Goal: Contribute content: Contribute content

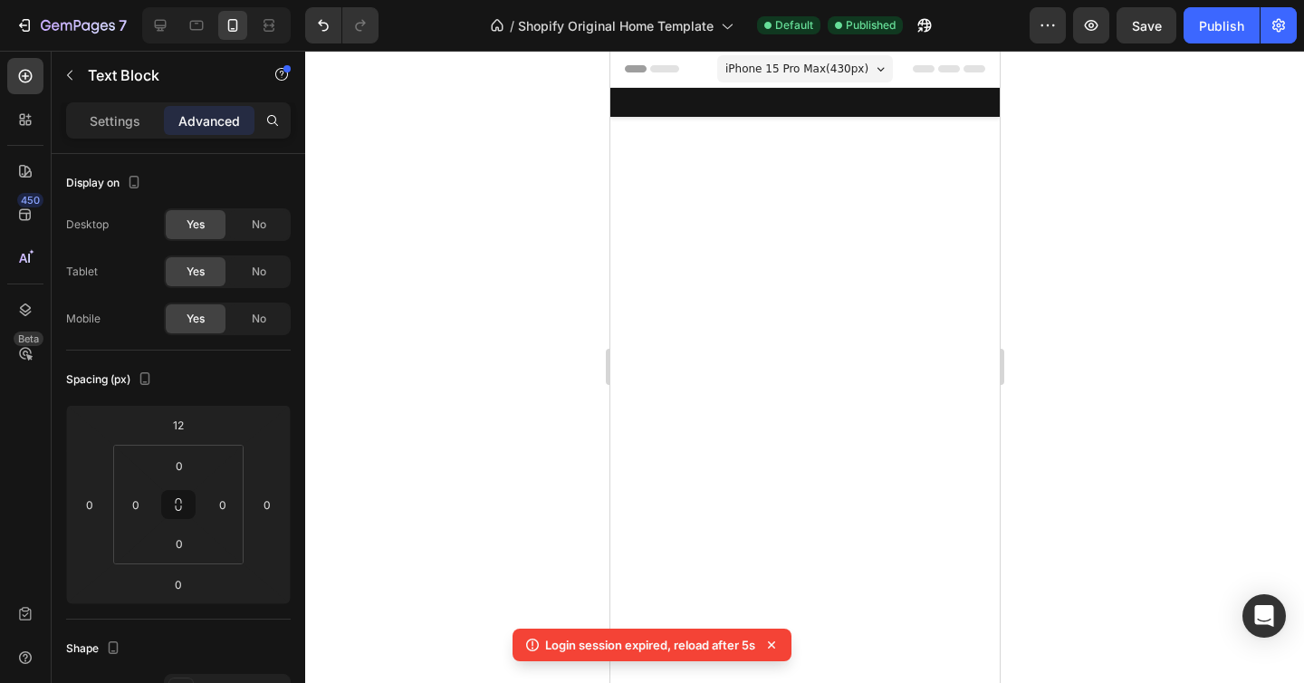
scroll to position [2571, 0]
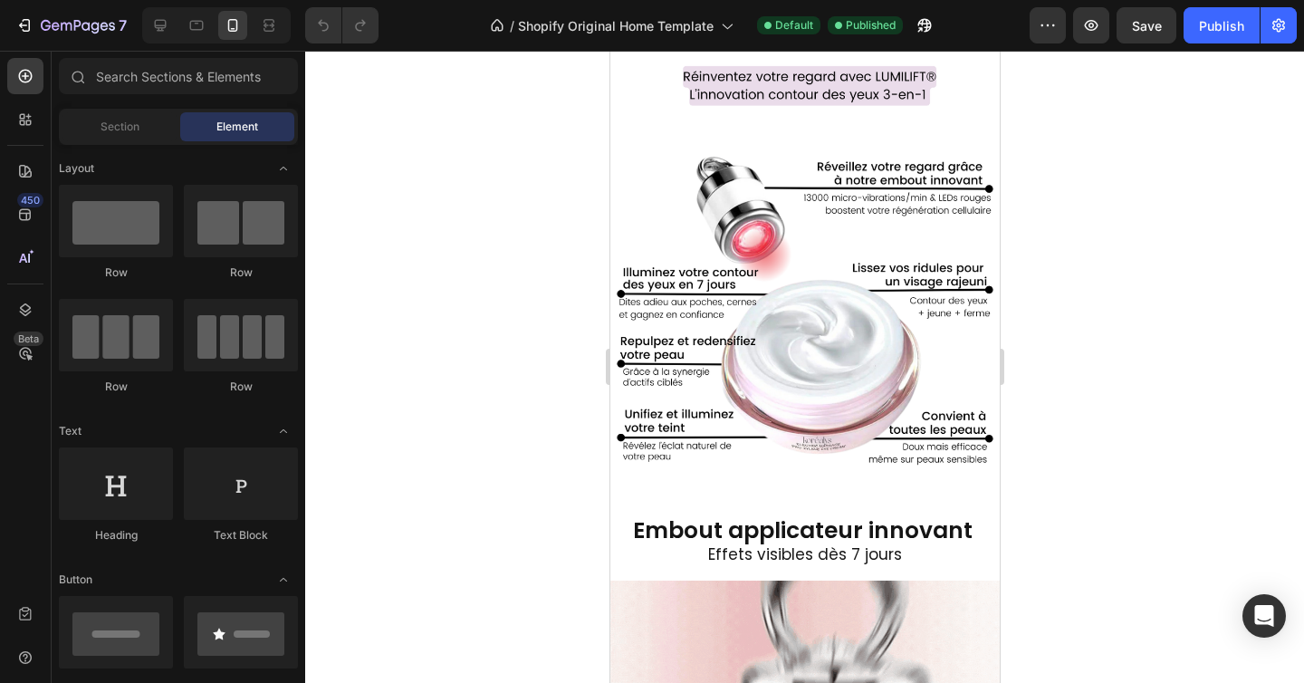
scroll to position [712, 0]
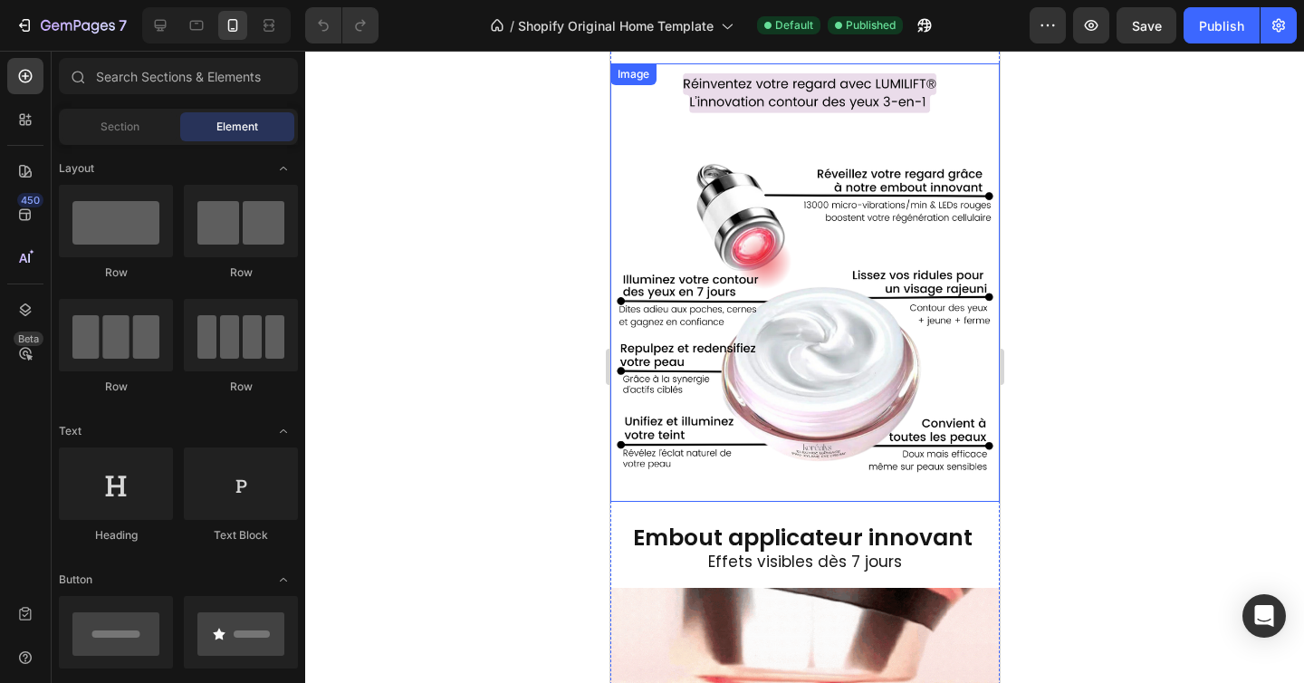
click at [840, 305] on img at bounding box center [804, 282] width 389 height 438
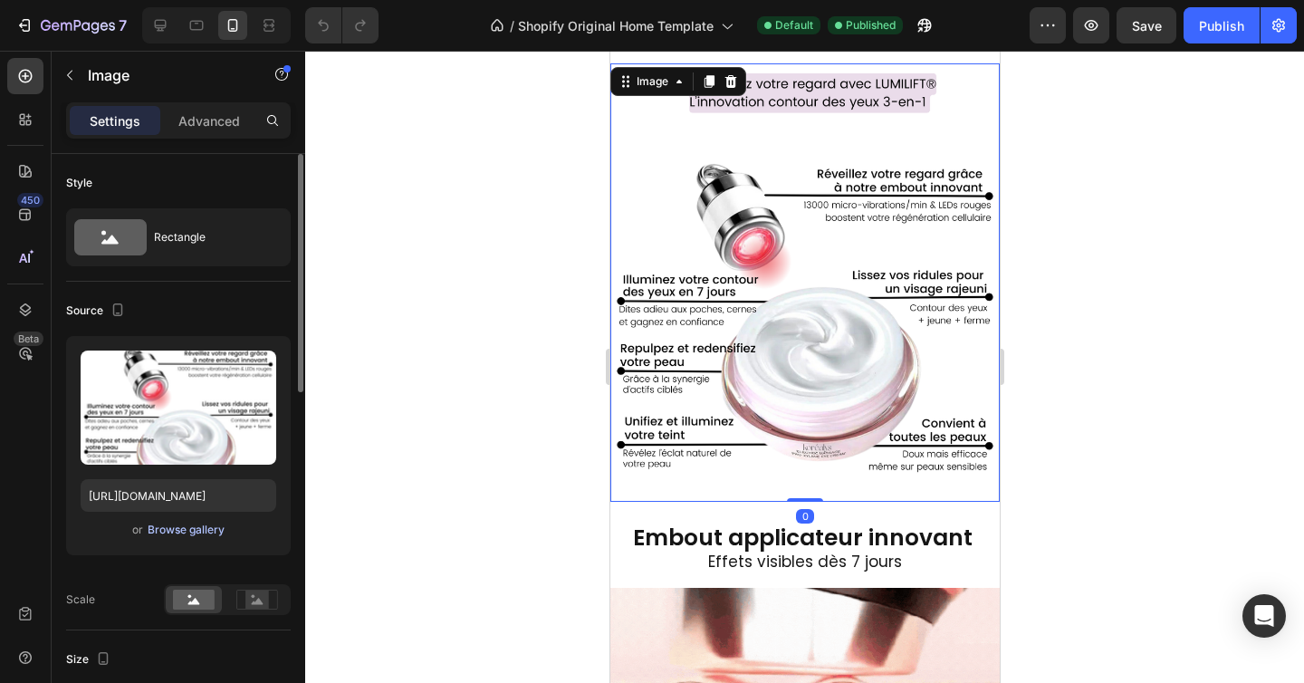
click at [182, 532] on div "Browse gallery" at bounding box center [186, 530] width 77 height 16
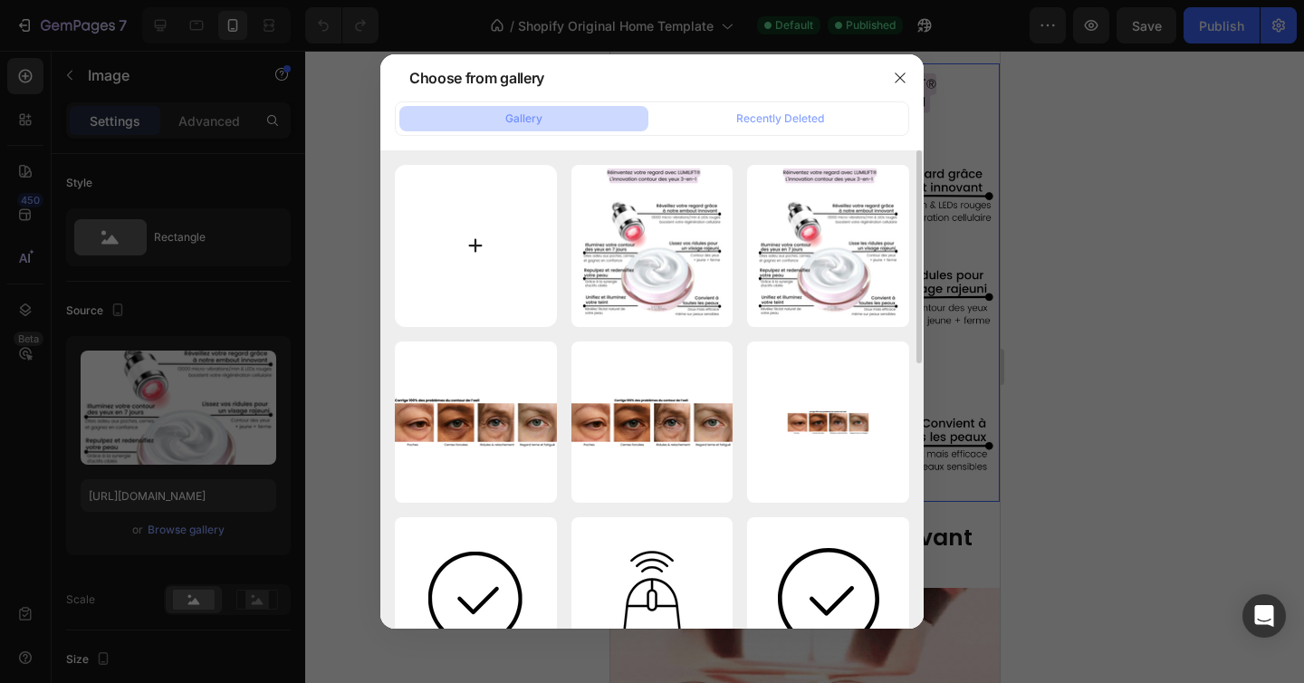
click at [488, 245] on input "file" at bounding box center [476, 246] width 162 height 162
click at [1069, 562] on div at bounding box center [652, 341] width 1304 height 683
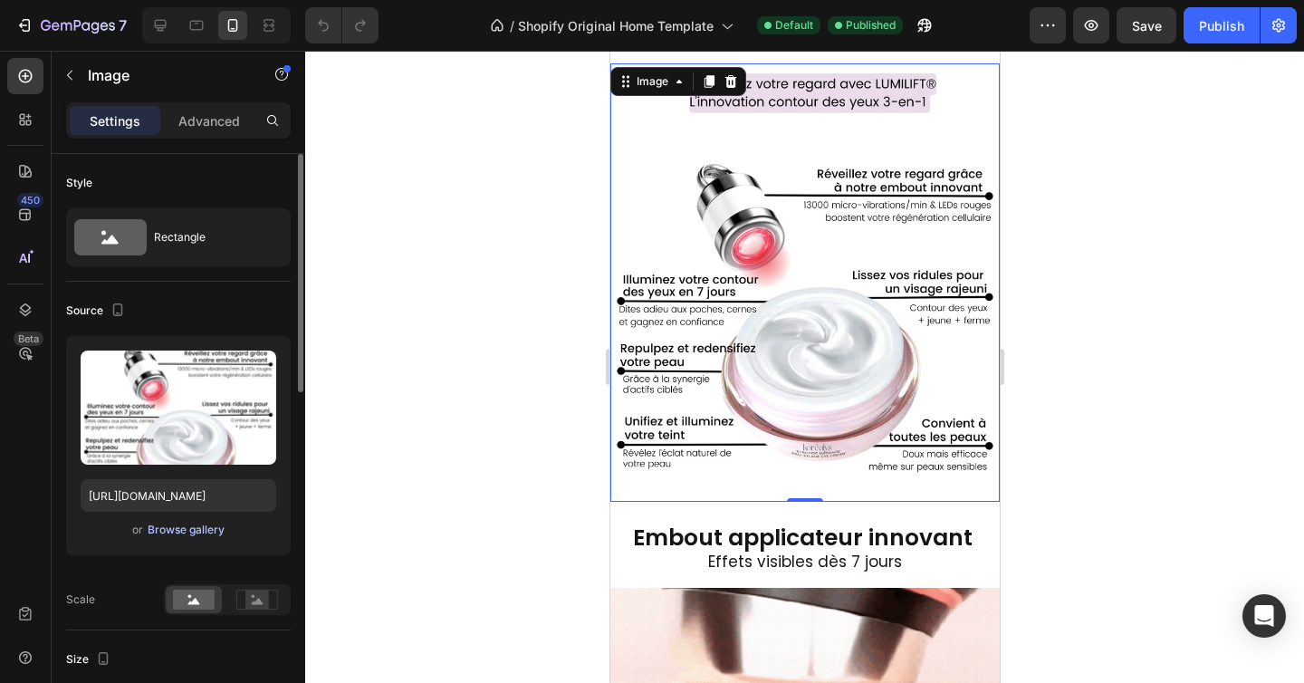
click at [198, 533] on div "Browse gallery" at bounding box center [186, 530] width 77 height 16
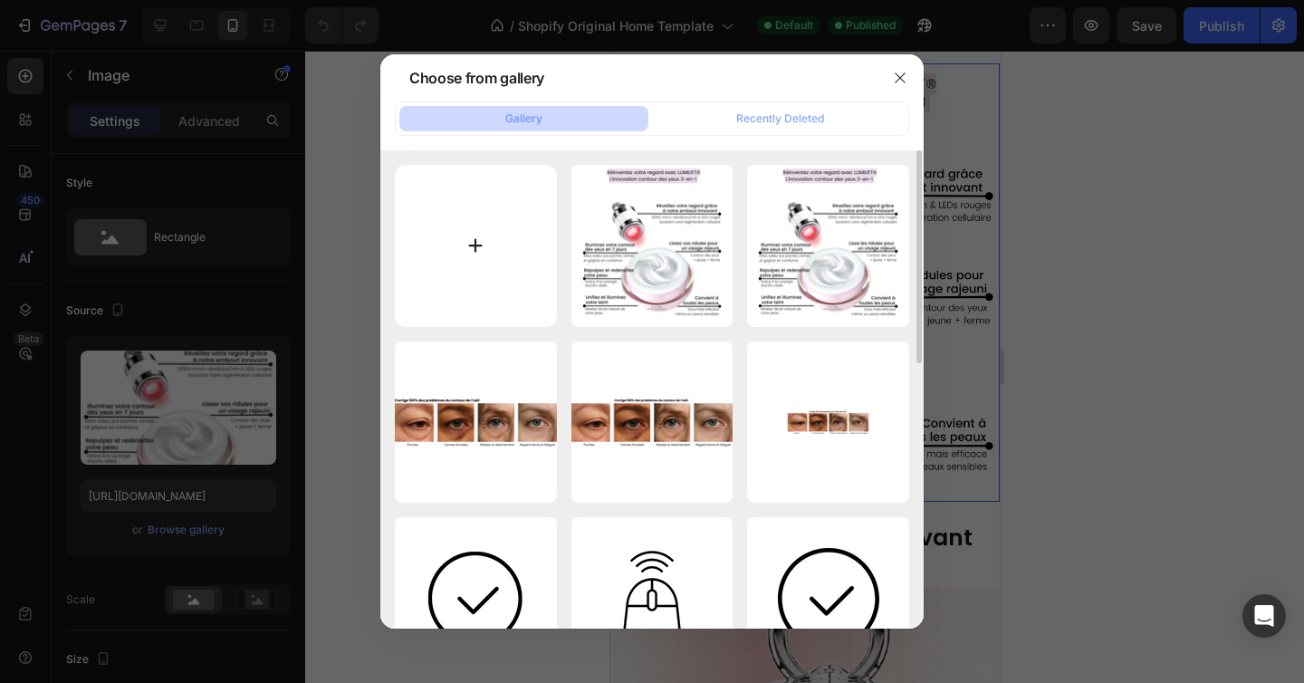
click at [466, 255] on input "file" at bounding box center [476, 246] width 162 height 162
type input "C:\fakepath\Bénéfices Mobile (8).png"
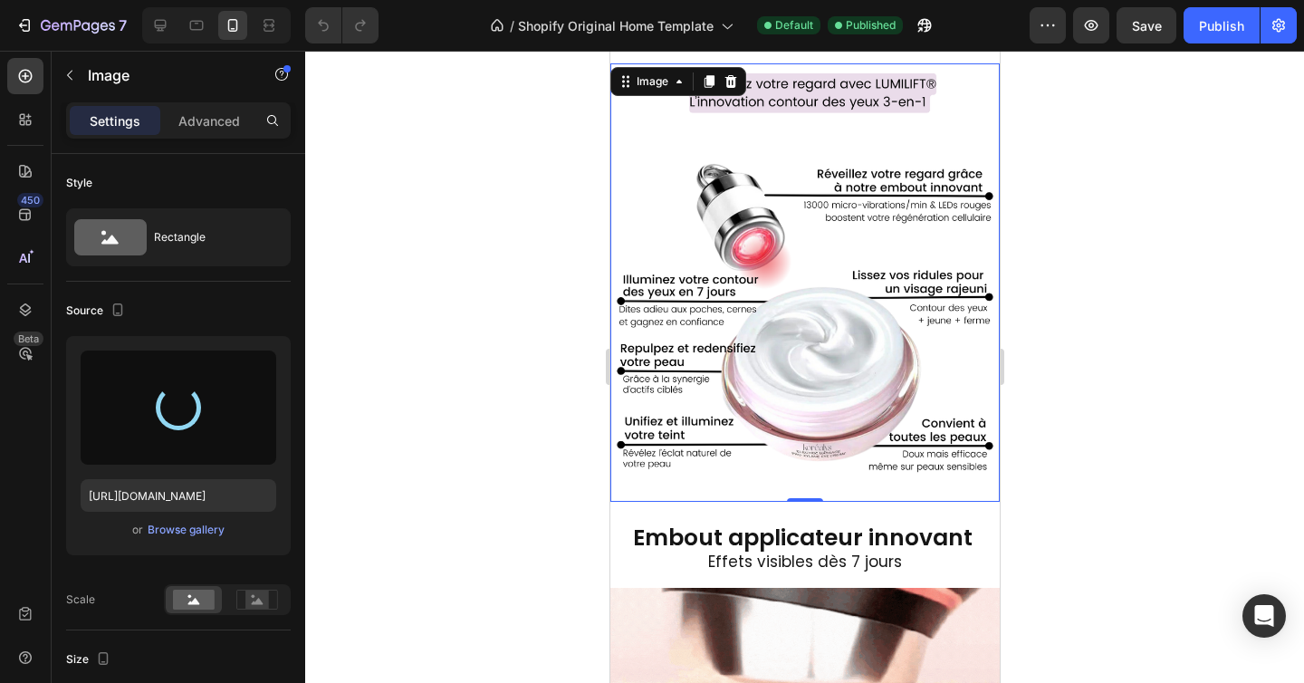
type input "[URL][DOMAIN_NAME]"
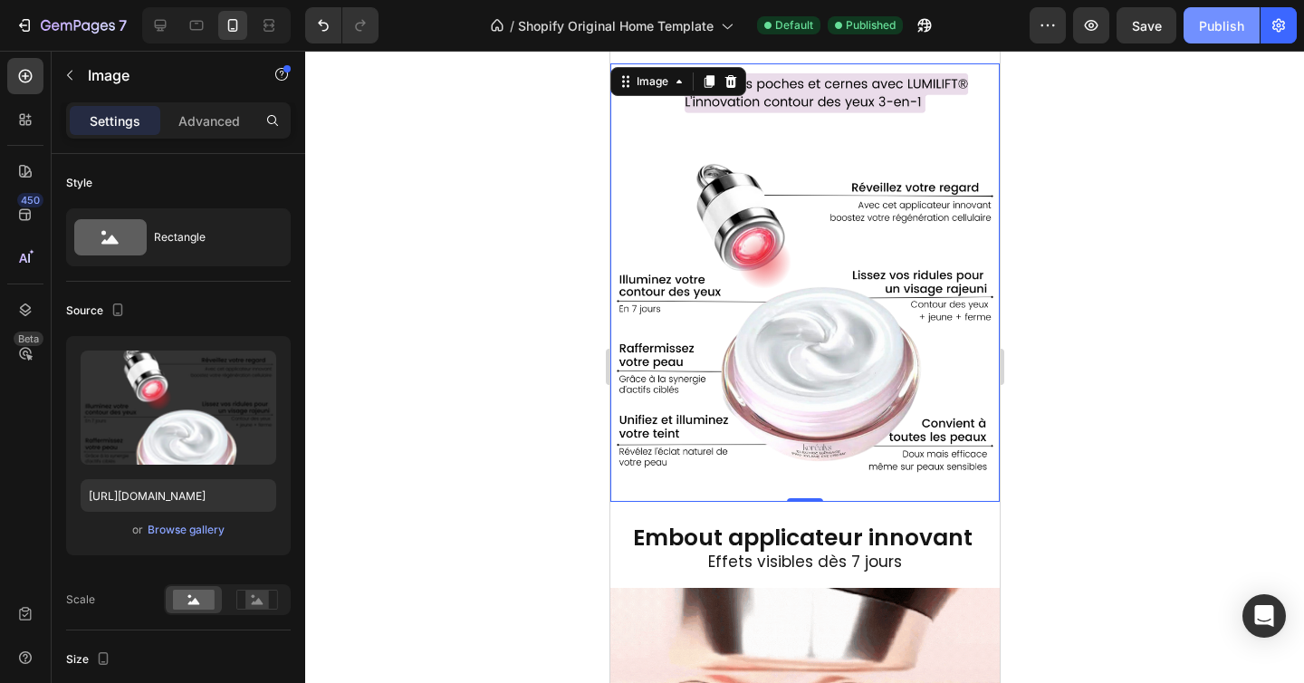
click at [1217, 24] on div "Publish" at bounding box center [1221, 25] width 45 height 19
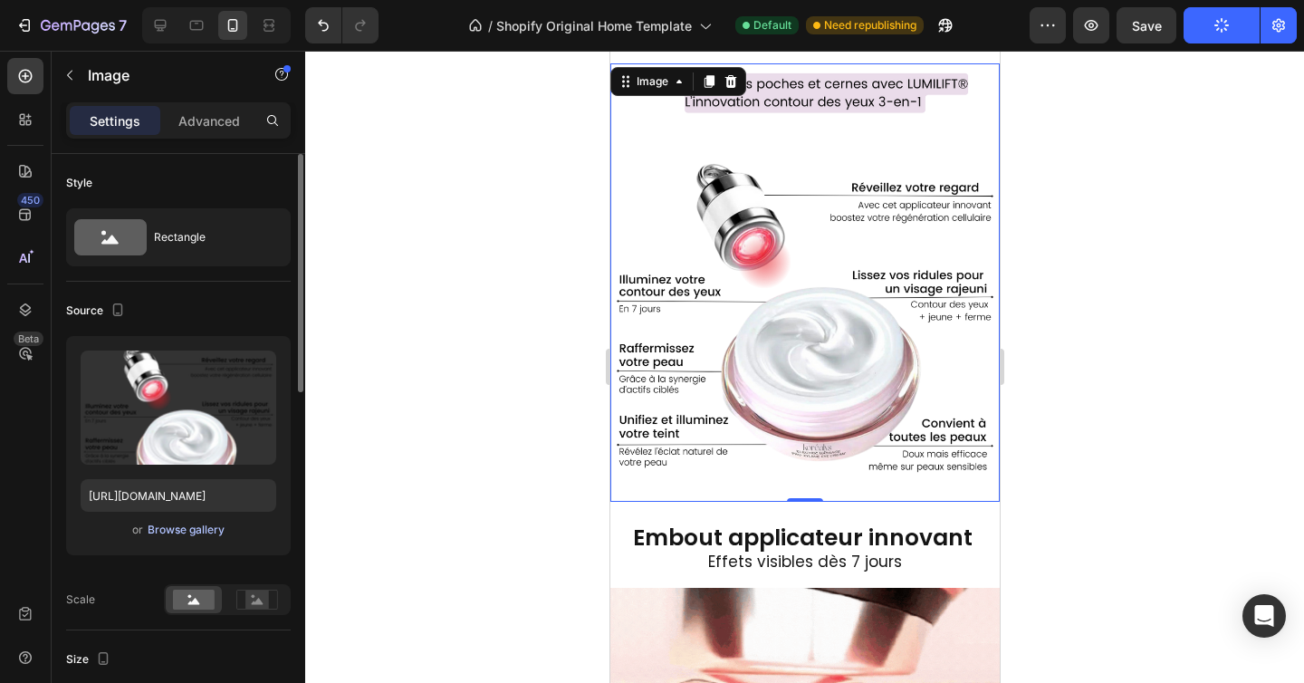
click at [193, 533] on div "Browse gallery" at bounding box center [186, 530] width 77 height 16
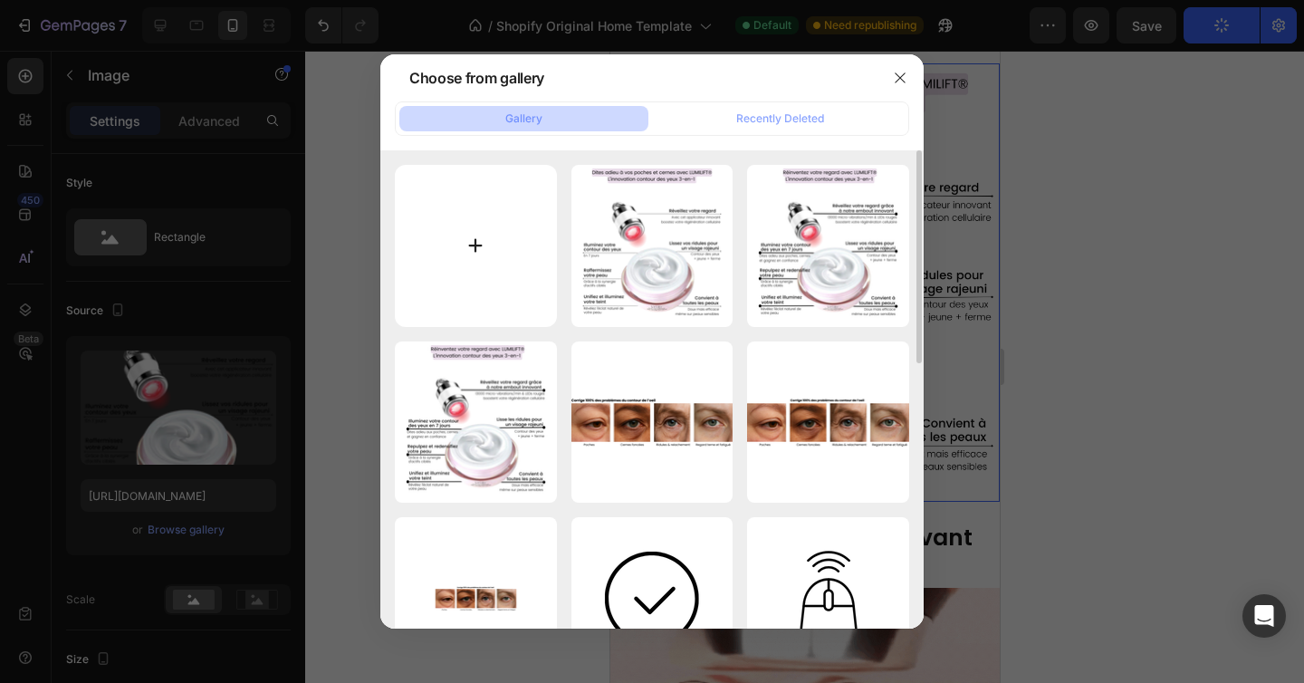
click at [478, 241] on input "file" at bounding box center [476, 246] width 162 height 162
type input "C:\fakepath\Bénéfices Mobile.jpg"
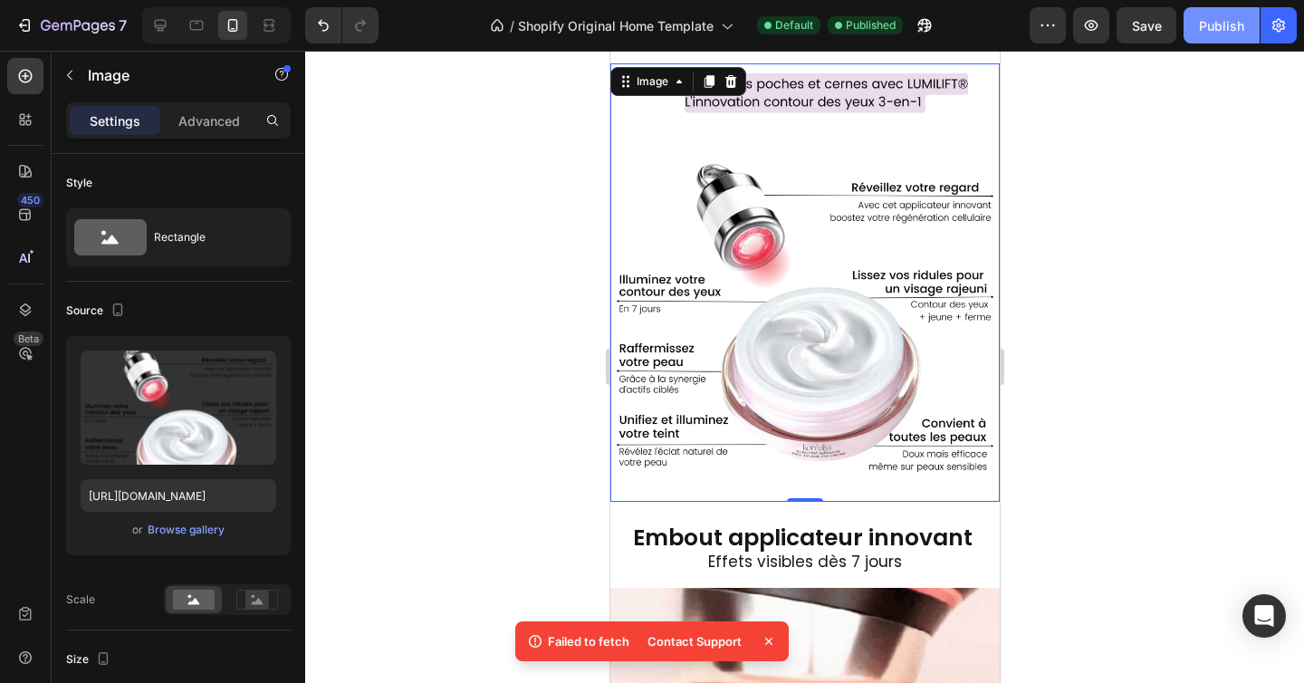
click at [1236, 27] on div "Publish" at bounding box center [1221, 25] width 45 height 19
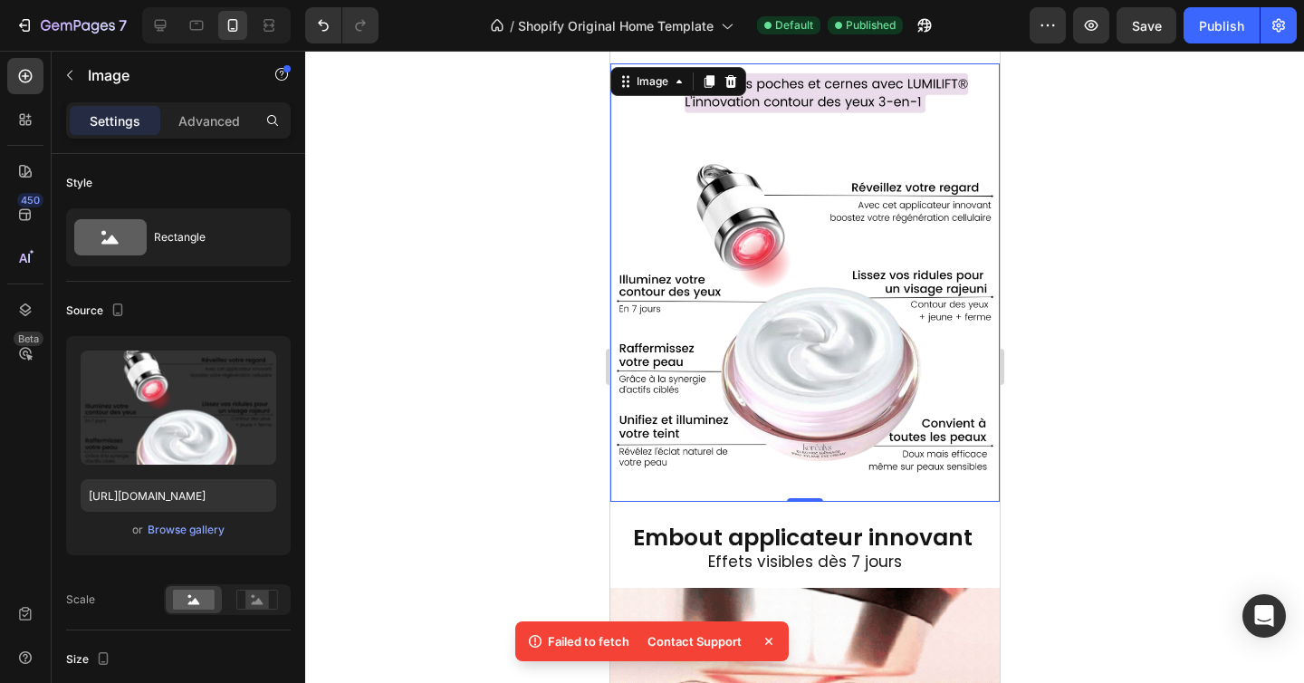
click at [768, 642] on icon at bounding box center [768, 641] width 7 height 7
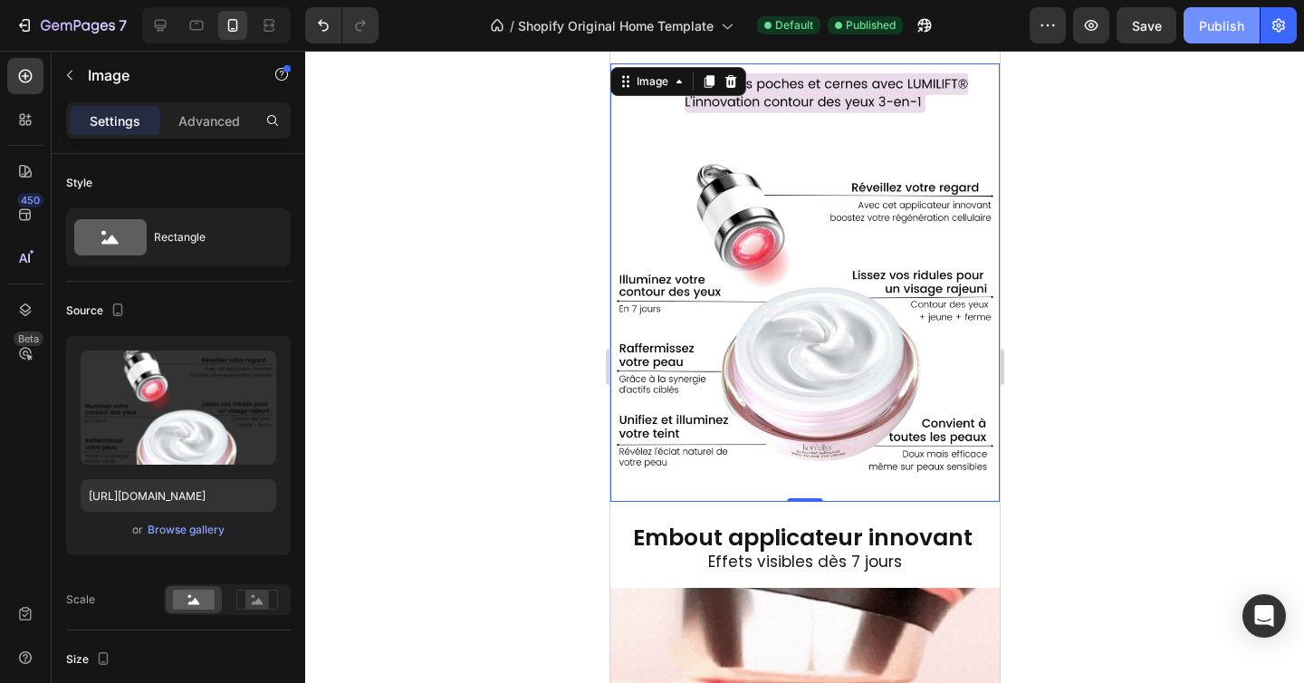
click at [1222, 22] on div "Publish" at bounding box center [1221, 25] width 45 height 19
